Goal: Find specific page/section: Find specific page/section

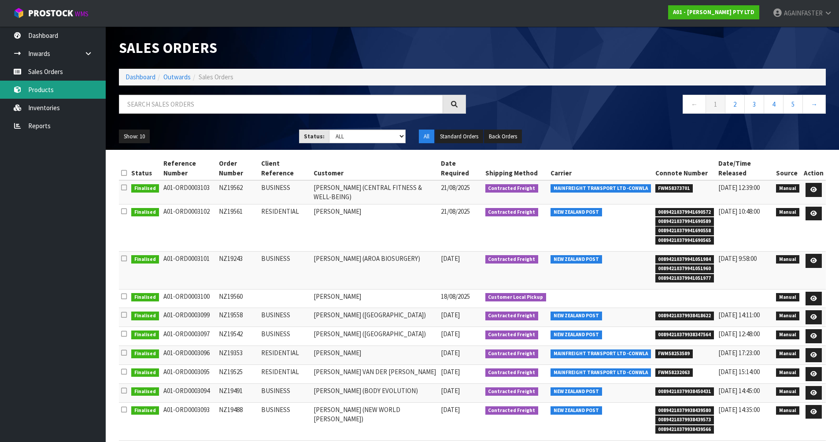
click at [43, 83] on link "Products" at bounding box center [53, 90] width 106 height 18
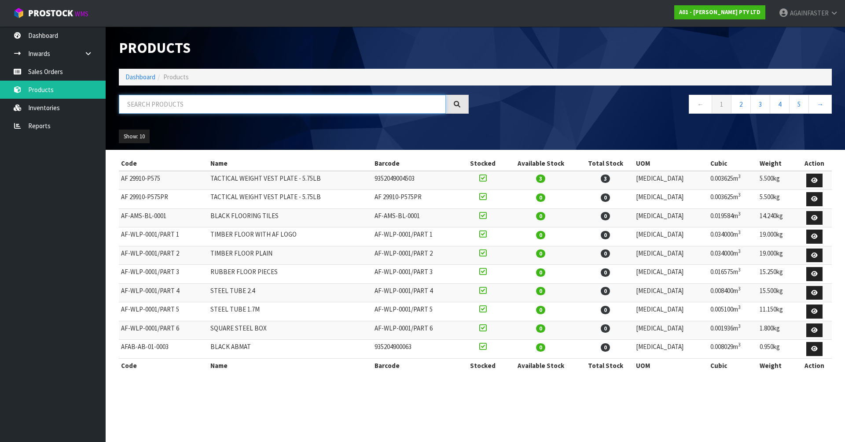
click at [177, 103] on input "text" at bounding box center [282, 104] width 327 height 19
paste input "1009-HT03-20PR"
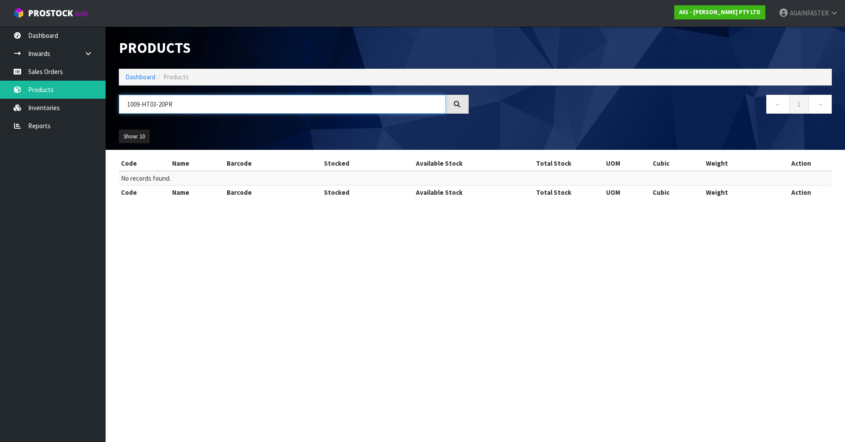
drag, startPoint x: 166, startPoint y: 105, endPoint x: 187, endPoint y: 101, distance: 20.6
click at [187, 101] on input "1009-HT03-20PR" at bounding box center [282, 104] width 327 height 19
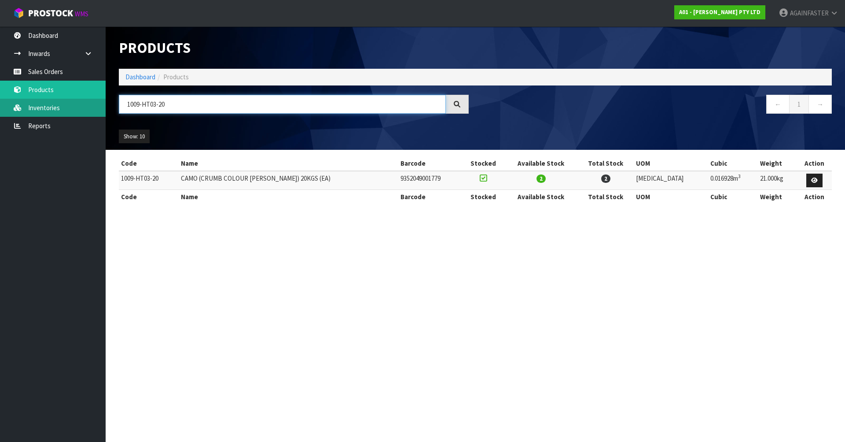
drag, startPoint x: 176, startPoint y: 106, endPoint x: 83, endPoint y: 106, distance: 93.3
click at [83, 106] on body "Toggle navigation ProStock WMS A01 - [PERSON_NAME] PTY LTD AGAINFASTER Logout D…" at bounding box center [422, 221] width 845 height 442
paste input "05"
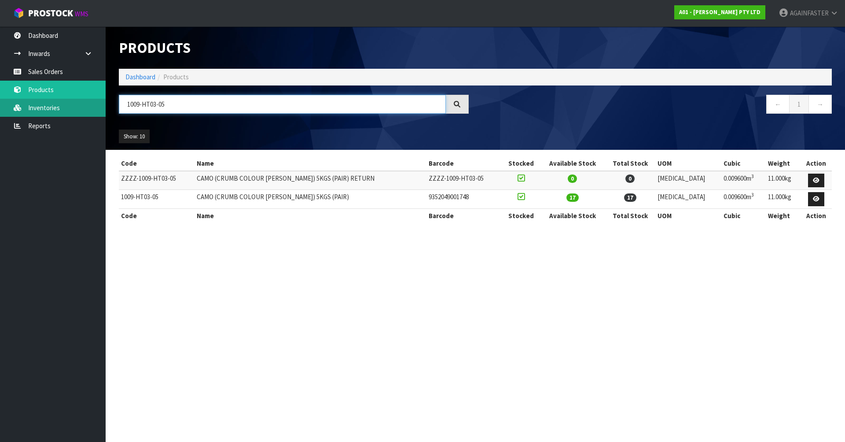
drag, startPoint x: 179, startPoint y: 105, endPoint x: 66, endPoint y: 114, distance: 113.5
click at [66, 114] on body "Toggle navigation ProStock WMS A01 - [PERSON_NAME] PTY LTD AGAINFASTER Logout D…" at bounding box center [422, 221] width 845 height 442
click at [66, 114] on link "Inventories" at bounding box center [53, 108] width 106 height 18
paste input "1"
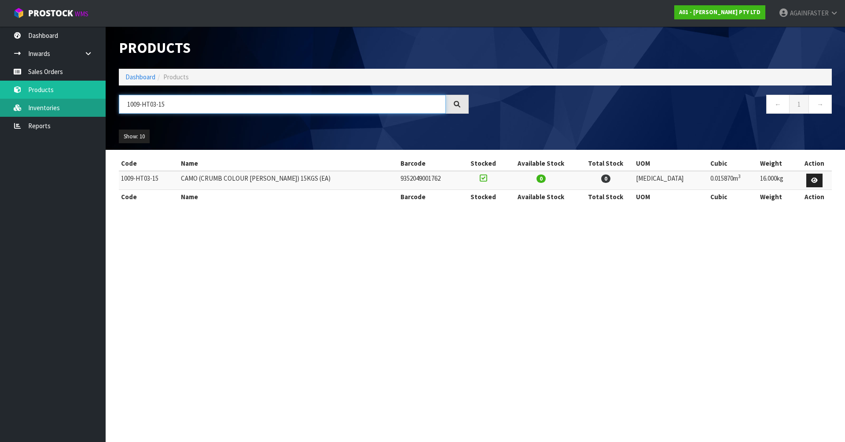
drag, startPoint x: 188, startPoint y: 103, endPoint x: 96, endPoint y: 108, distance: 92.1
click at [96, 108] on body "Toggle navigation ProStock WMS A01 - [PERSON_NAME] PTY LTD AGAINFASTER Logout D…" at bounding box center [422, 221] width 845 height 442
paste input "PR"
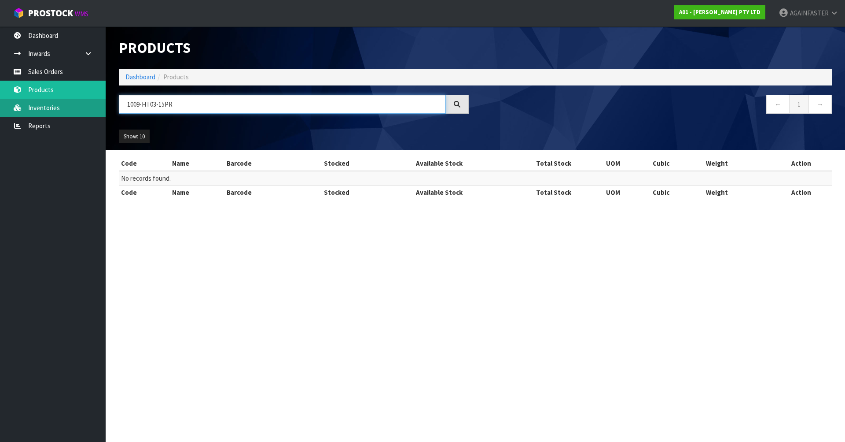
drag, startPoint x: 175, startPoint y: 105, endPoint x: 66, endPoint y: 114, distance: 110.0
click at [66, 114] on body "Toggle navigation ProStock WMS A01 - [PERSON_NAME] PTY LTD AGAINFASTER Logout D…" at bounding box center [422, 221] width 845 height 442
paste input "0403-BA01-1500"
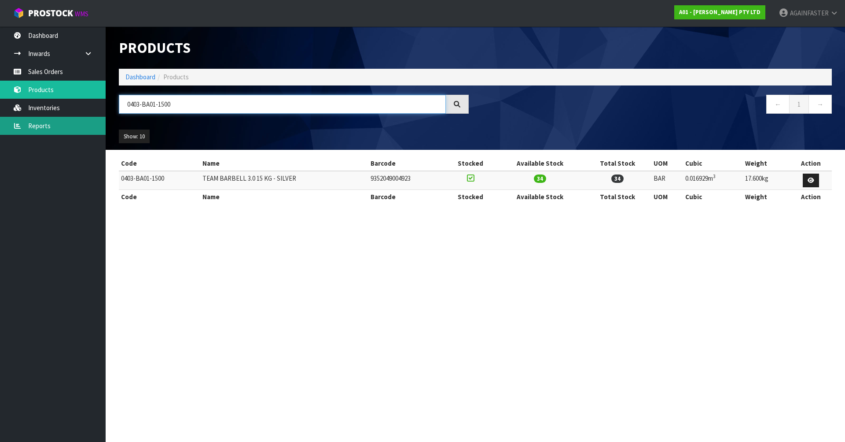
drag, startPoint x: 189, startPoint y: 108, endPoint x: 92, endPoint y: 123, distance: 98.4
click at [92, 123] on body "Toggle navigation ProStock WMS A01 - [PERSON_NAME] PTY LTD AGAINFASTER Logout D…" at bounding box center [422, 221] width 845 height 442
paste input "1009-HT03-20PR"
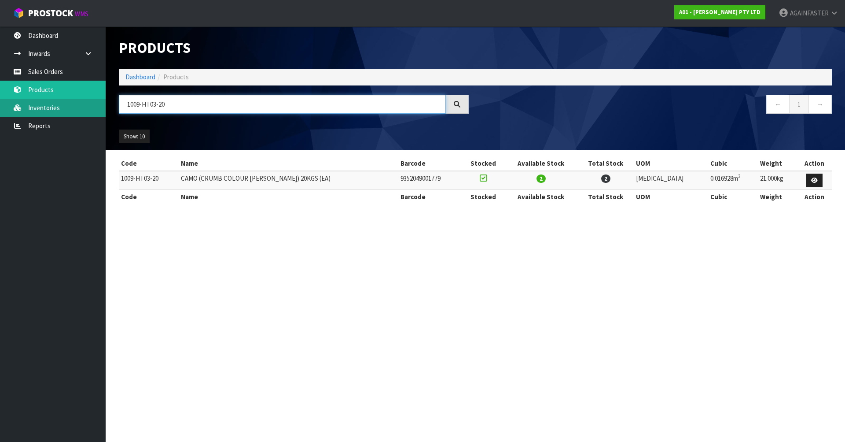
drag, startPoint x: 187, startPoint y: 101, endPoint x: 89, endPoint y: 99, distance: 97.3
click at [89, 99] on body "Toggle navigation ProStock WMS A01 - [PERSON_NAME] PTY LTD AGAINFASTER Logout D…" at bounding box center [422, 221] width 845 height 442
paste input "0404-BA00-200"
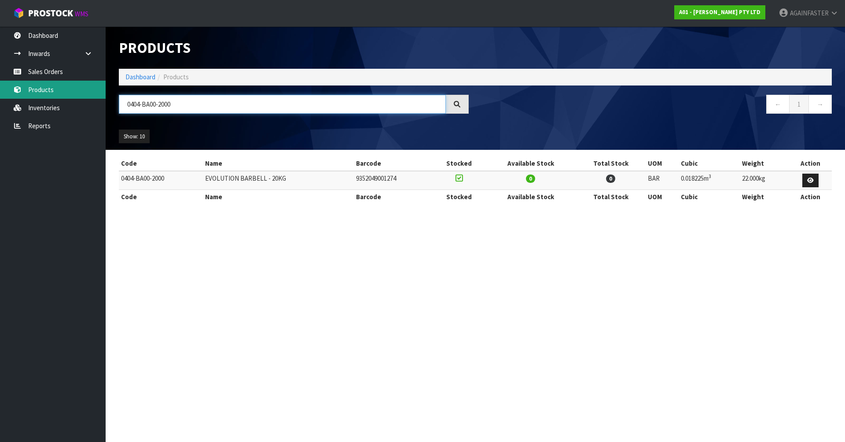
drag, startPoint x: 173, startPoint y: 104, endPoint x: 26, endPoint y: 98, distance: 146.3
click at [26, 98] on body "Toggle navigation ProStock WMS A01 - [PERSON_NAME] PTY LTD AGAINFASTER Logout D…" at bounding box center [422, 221] width 845 height 442
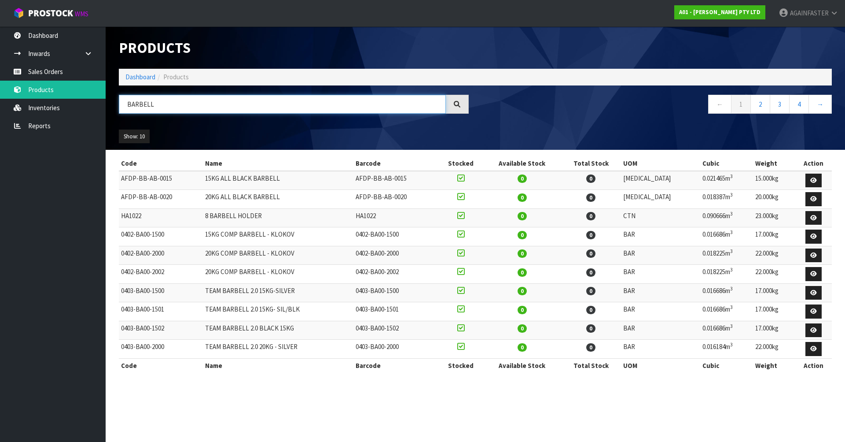
drag, startPoint x: 157, startPoint y: 102, endPoint x: 112, endPoint y: 104, distance: 45.0
click at [112, 104] on header "Products Import Products Drop file here to import csv template Dashboard Produc…" at bounding box center [476, 87] width 740 height 123
paste input "0404-BA00-2000"
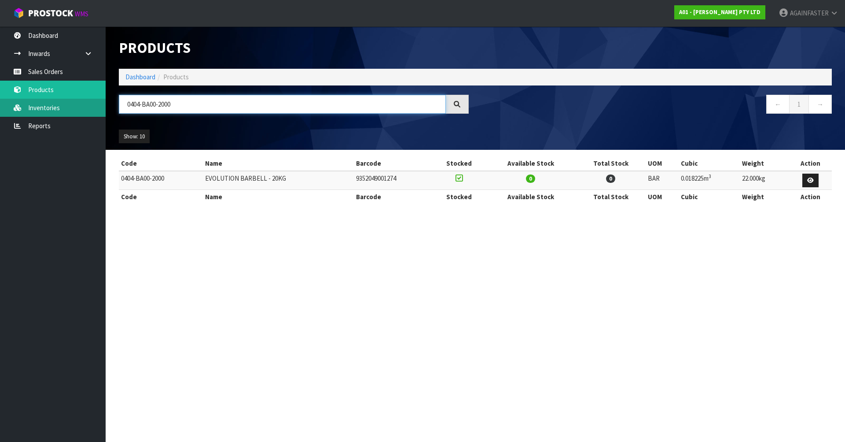
drag, startPoint x: 177, startPoint y: 103, endPoint x: 78, endPoint y: 101, distance: 98.2
click at [78, 101] on body "Toggle navigation ProStock WMS A01 - [PERSON_NAME] PTY LTD AGAINFASTER Logout D…" at bounding box center [422, 221] width 845 height 442
paste input "0403-BA01-1500"
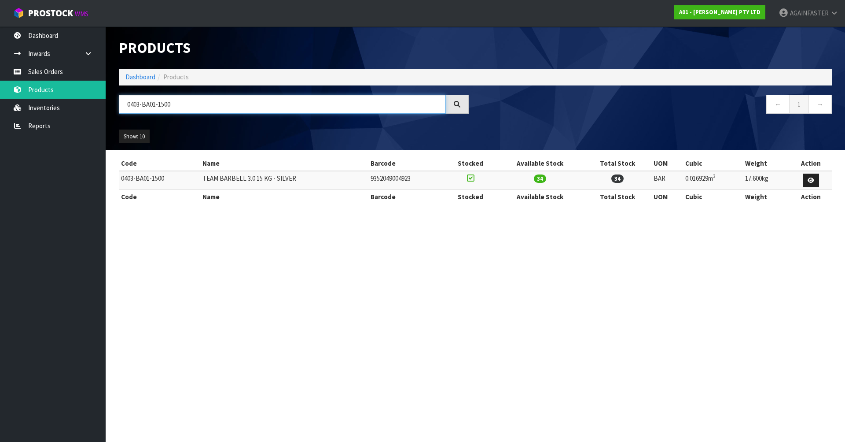
click at [167, 102] on input "0403-BA01-1500" at bounding box center [282, 104] width 327 height 19
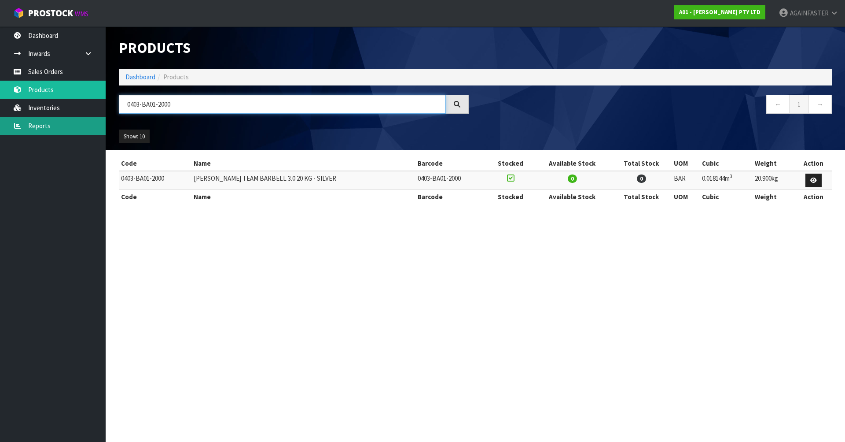
drag, startPoint x: 184, startPoint y: 107, endPoint x: 86, endPoint y: 121, distance: 99.5
click at [86, 121] on body "Toggle navigation ProStock WMS A01 - [PERSON_NAME] PTY LTD AGAINFASTER Logout D…" at bounding box center [422, 221] width 845 height 442
paste input "1104-FSCT-0000"
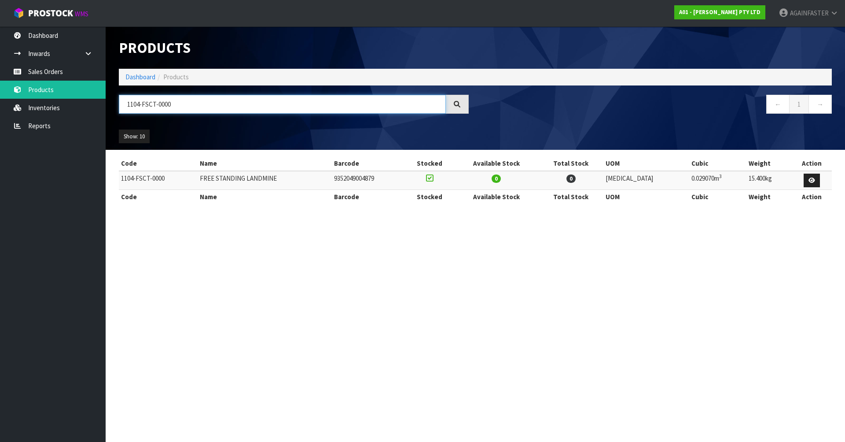
type input "1104-FSCT-0000"
